Goal: Task Accomplishment & Management: Manage account settings

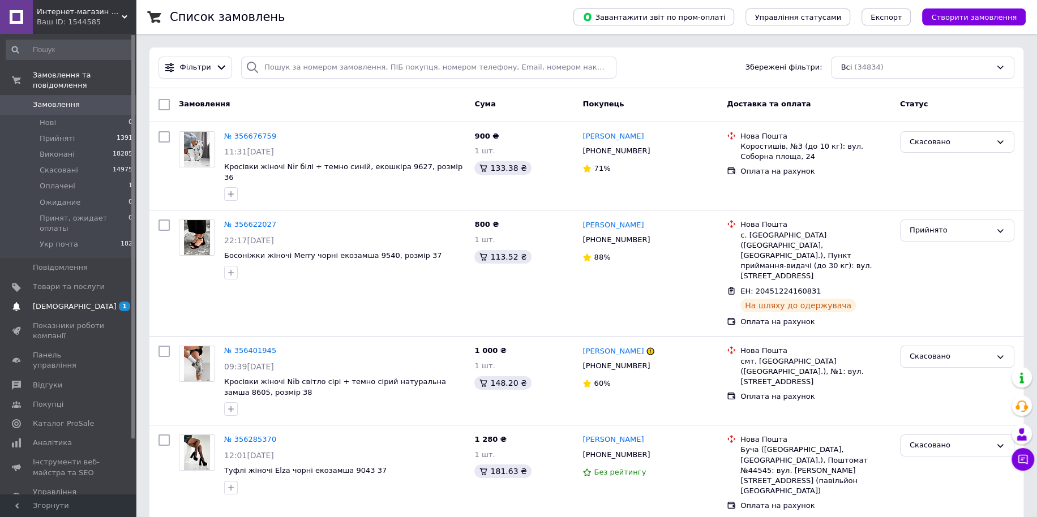
click at [115, 302] on span "1 0" at bounding box center [120, 307] width 31 height 10
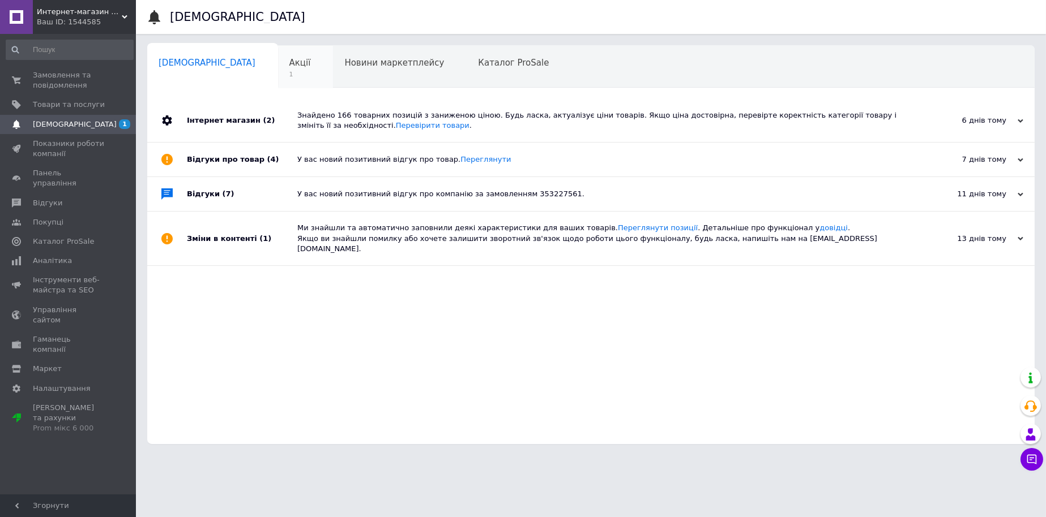
click at [278, 75] on div "Акції 1" at bounding box center [305, 67] width 55 height 43
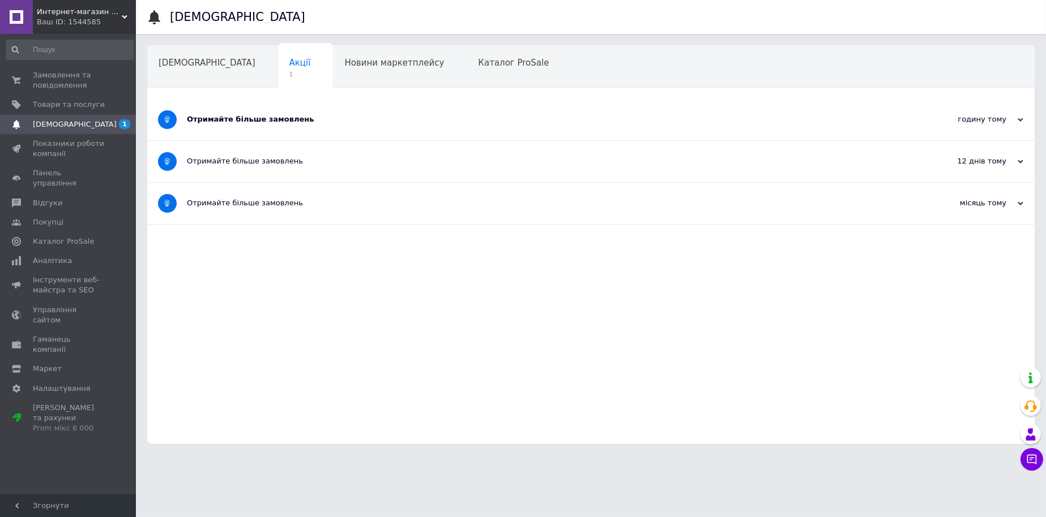
click at [288, 106] on div "Отримайте більше замовлень" at bounding box center [548, 119] width 723 height 41
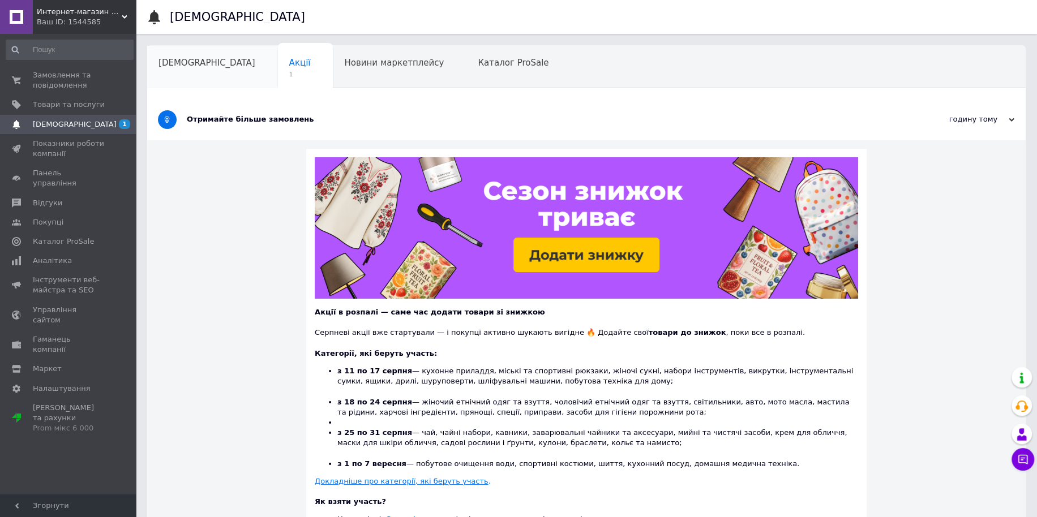
click at [190, 61] on span "[DEMOGRAPHIC_DATA]" at bounding box center [206, 63] width 97 height 10
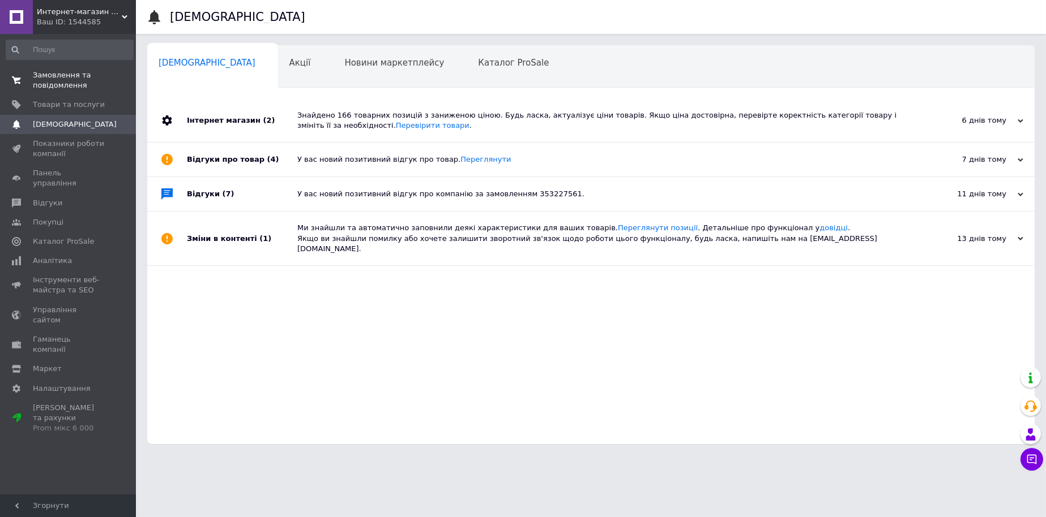
click at [61, 75] on span "Замовлення та повідомлення" at bounding box center [69, 80] width 72 height 20
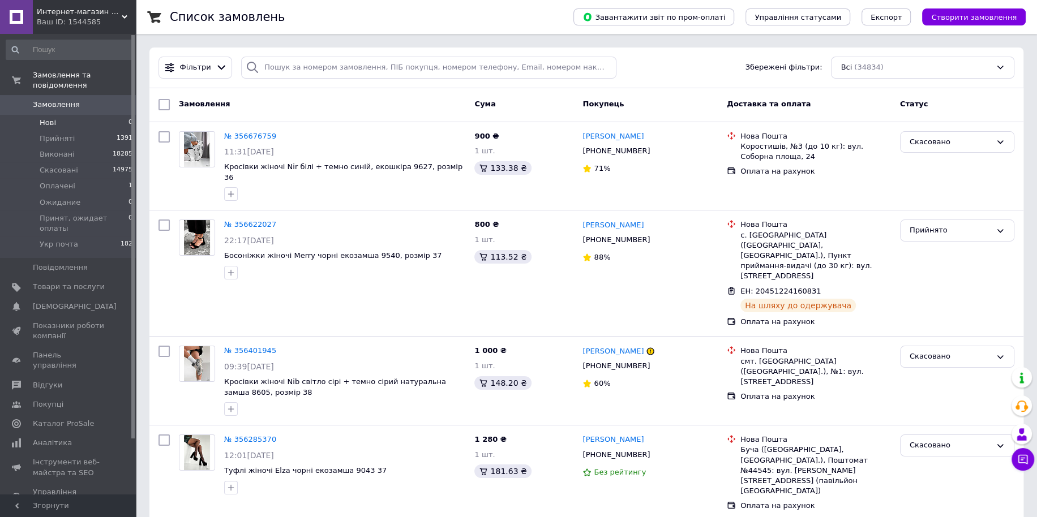
click at [128, 118] on span "0" at bounding box center [130, 123] width 4 height 10
